Goal: Information Seeking & Learning: Learn about a topic

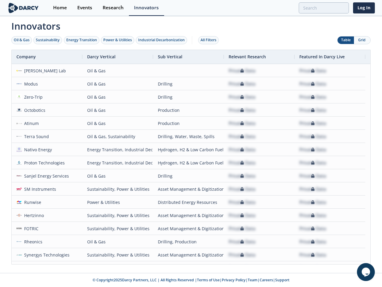
click at [22, 40] on div "Oil & Gas" at bounding box center [22, 39] width 16 height 5
click at [48, 40] on div "Sustainability" at bounding box center [48, 39] width 24 height 5
click at [82, 40] on div "Energy Transition" at bounding box center [81, 39] width 31 height 5
click at [118, 40] on div "Power & Utilities" at bounding box center [117, 39] width 29 height 5
click at [163, 40] on div "Industrial Decarbonization" at bounding box center [161, 39] width 47 height 5
